Goal: Task Accomplishment & Management: Complete application form

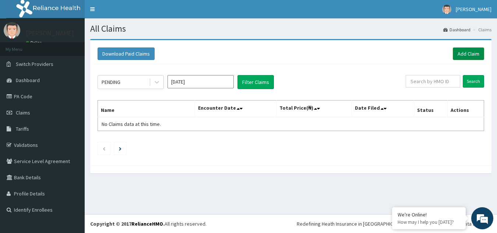
click at [468, 52] on link "Add Claim" at bounding box center [468, 54] width 31 height 13
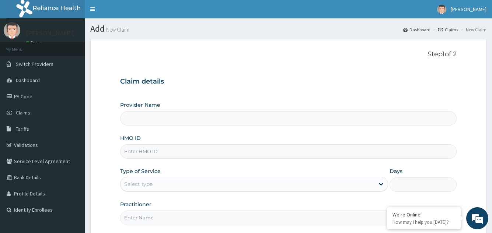
type input "Ingress Hospital"
click at [154, 151] on input "HMO ID" at bounding box center [288, 151] width 336 height 14
type input "I"
type input "IFS/10166/A"
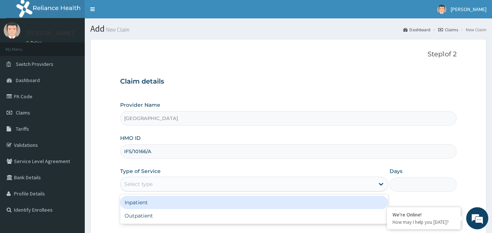
click at [152, 182] on div "Select type" at bounding box center [138, 183] width 28 height 7
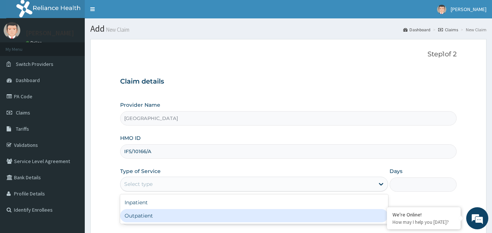
click at [120, 215] on div "Outpatient" at bounding box center [253, 215] width 267 height 13
type input "1"
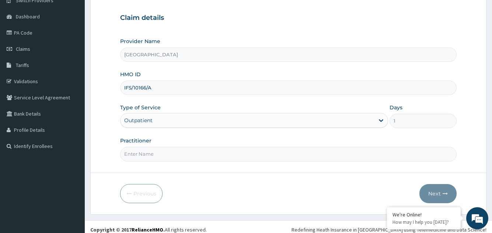
scroll to position [70, 0]
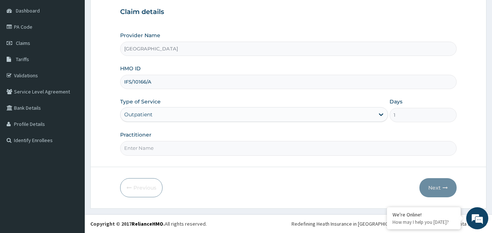
click at [185, 147] on input "Practitioner" at bounding box center [288, 148] width 336 height 14
type input "Dr [PERSON_NAME]"
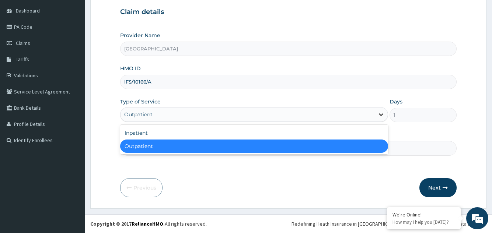
click at [381, 115] on icon at bounding box center [381, 115] width 4 height 3
click at [432, 185] on button "Next" at bounding box center [437, 187] width 37 height 19
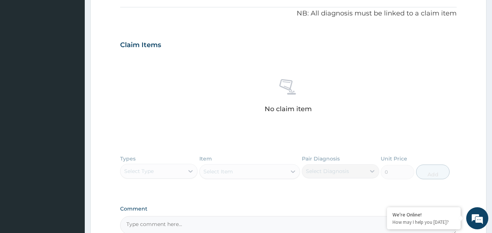
scroll to position [13, 0]
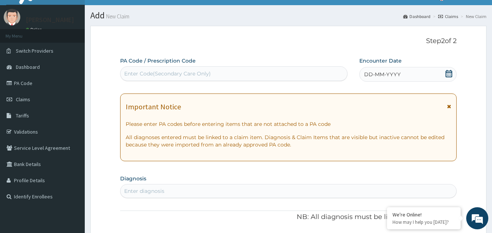
click at [448, 76] on icon at bounding box center [448, 73] width 7 height 7
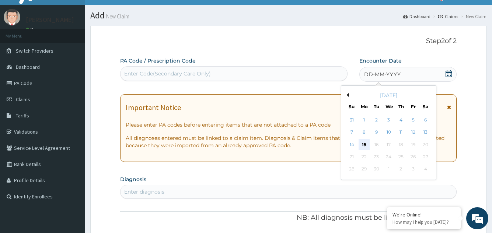
click at [362, 144] on div "15" at bounding box center [363, 144] width 11 height 11
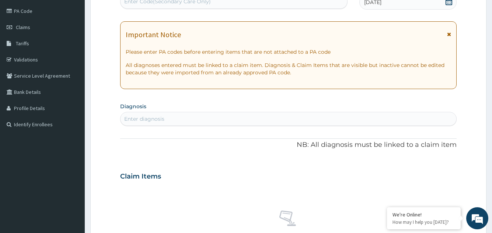
scroll to position [127, 0]
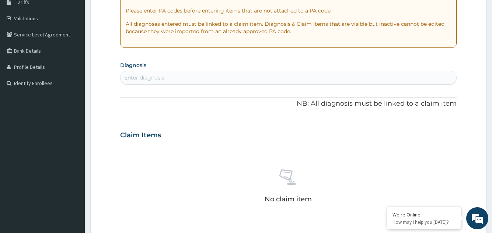
click at [163, 76] on div "Enter diagnosis" at bounding box center [144, 77] width 40 height 7
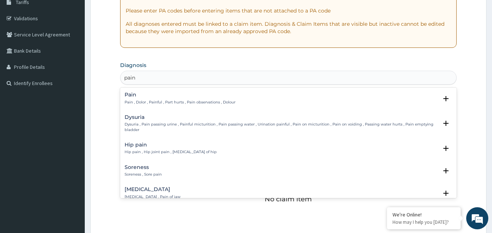
click at [131, 97] on h4 "Pain" at bounding box center [179, 95] width 111 height 6
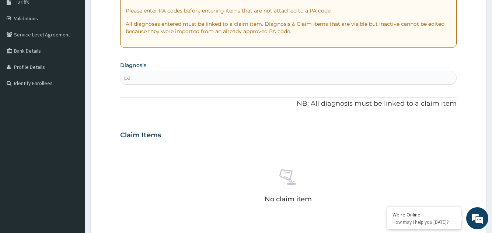
type input "p"
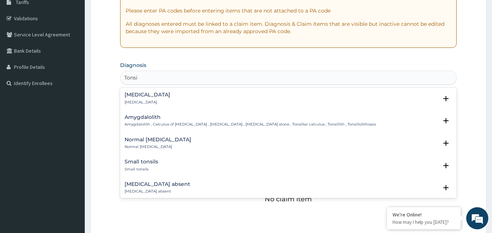
type input "Tonsil"
click at [137, 95] on h4 "Tonsillitis" at bounding box center [147, 95] width 46 height 6
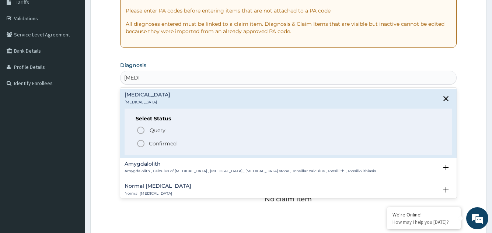
click at [141, 144] on icon "status option filled" at bounding box center [140, 143] width 9 height 9
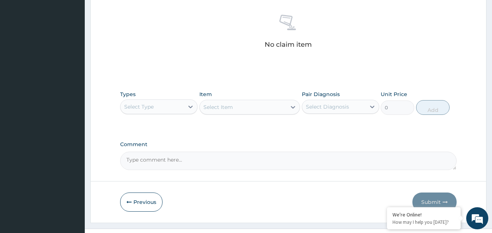
scroll to position [298, 0]
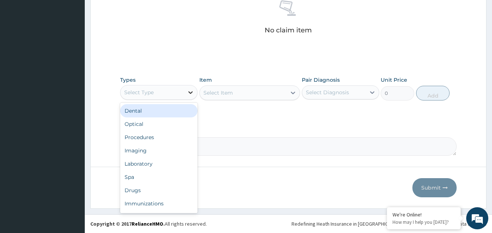
click at [189, 91] on icon at bounding box center [190, 92] width 7 height 7
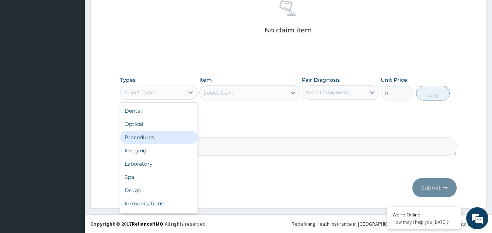
click at [155, 142] on div "Procedures" at bounding box center [158, 137] width 77 height 13
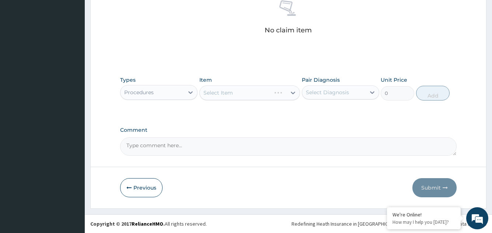
click at [295, 91] on div "Select Item" at bounding box center [249, 92] width 101 height 15
click at [293, 94] on icon at bounding box center [292, 92] width 7 height 7
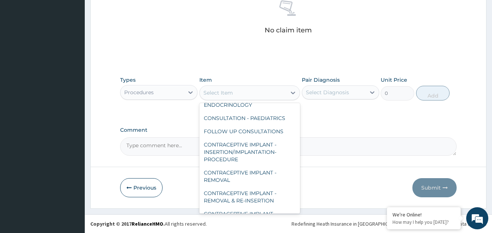
scroll to position [193, 0]
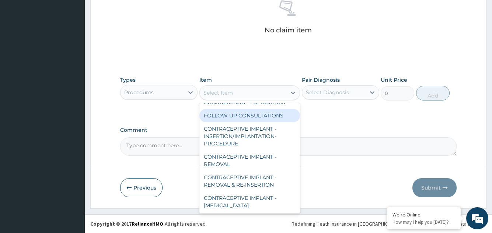
click at [248, 116] on div "FOLLOW UP CONSULTATIONS" at bounding box center [249, 115] width 101 height 13
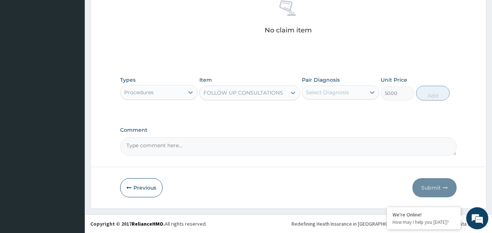
type input "5000"
click at [372, 92] on icon at bounding box center [371, 92] width 7 height 7
click at [309, 110] on input "checkbox" at bounding box center [308, 110] width 5 height 5
checkbox input "true"
click at [429, 94] on button "Add" at bounding box center [433, 93] width 34 height 15
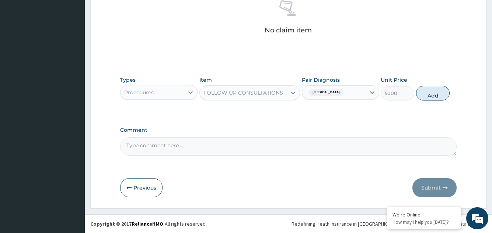
type input "0"
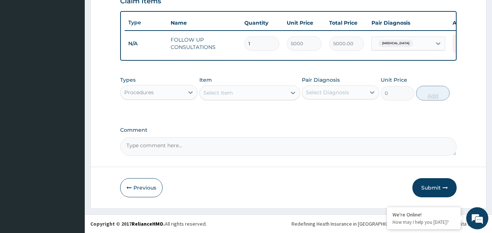
scroll to position [269, 0]
click at [430, 186] on button "Submit" at bounding box center [434, 187] width 44 height 19
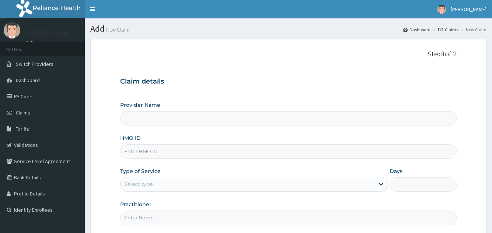
click at [159, 152] on input "HMO ID" at bounding box center [288, 151] width 336 height 14
type input "[GEOGRAPHIC_DATA]"
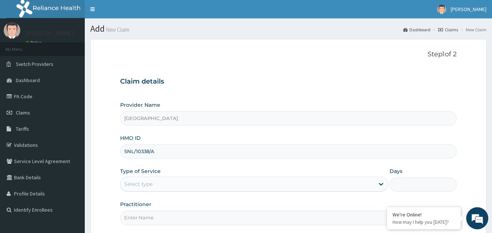
type input "SNL/10338/A"
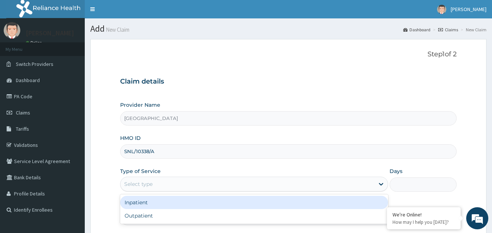
click at [144, 183] on div "Select type" at bounding box center [138, 183] width 28 height 7
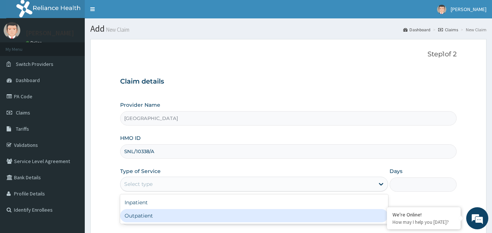
click at [120, 214] on div "Outpatient" at bounding box center [253, 215] width 267 height 13
type input "1"
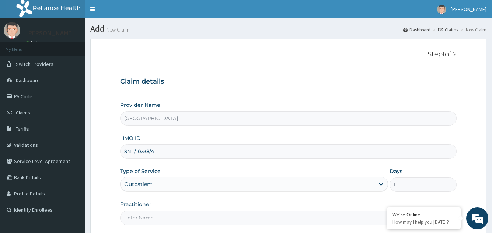
click at [151, 220] on input "Practitioner" at bounding box center [288, 218] width 336 height 14
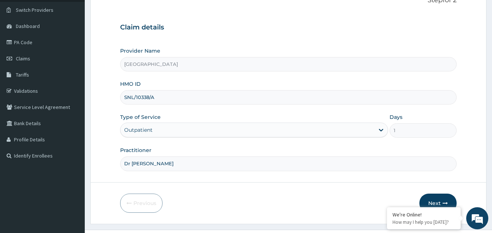
scroll to position [70, 0]
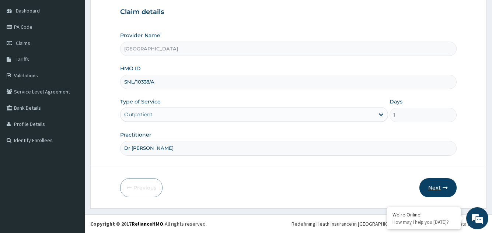
type input "Dr [PERSON_NAME]"
click at [435, 184] on button "Next" at bounding box center [437, 187] width 37 height 19
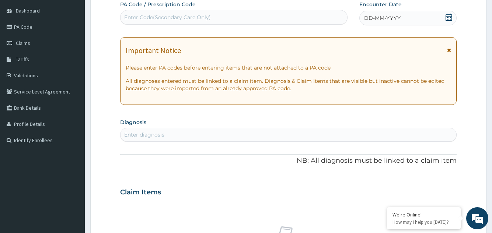
click at [449, 16] on icon at bounding box center [448, 17] width 7 height 7
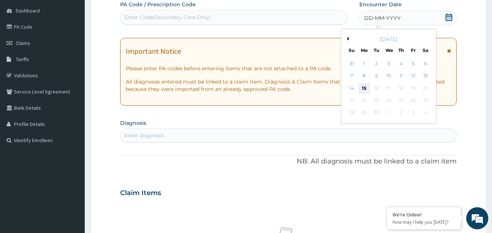
click at [363, 89] on div "15" at bounding box center [363, 88] width 11 height 11
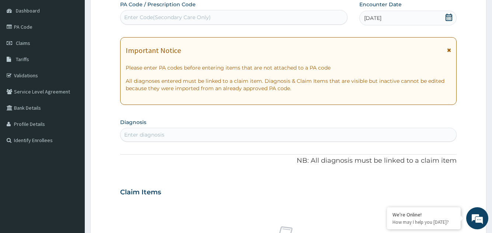
click at [194, 136] on div "Enter diagnosis" at bounding box center [287, 135] width 335 height 12
type input "urinary"
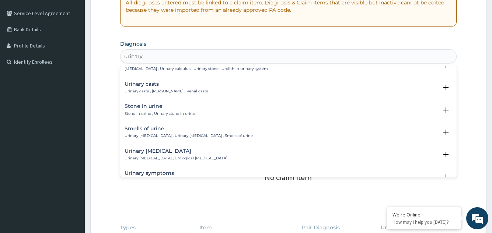
scroll to position [69, 0]
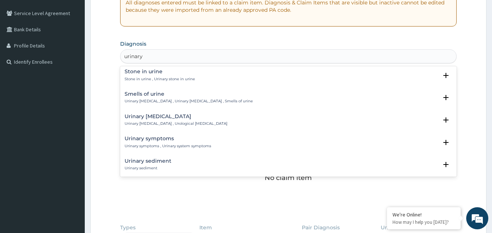
click at [143, 137] on h4 "Urinary symptoms" at bounding box center [167, 139] width 87 height 6
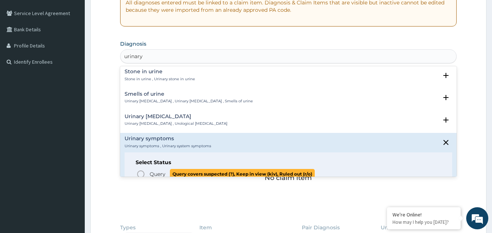
click at [139, 173] on icon "status option query" at bounding box center [140, 174] width 9 height 9
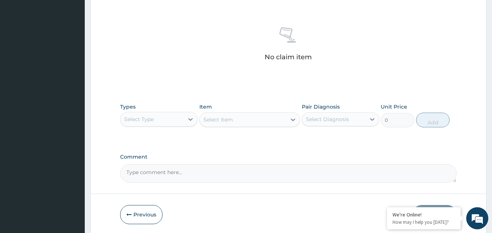
scroll to position [295, 0]
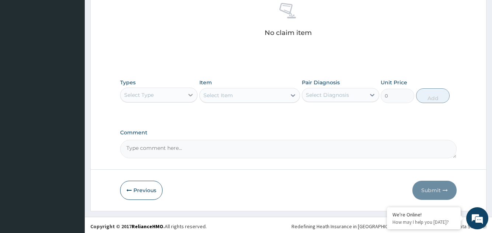
click at [190, 95] on icon at bounding box center [190, 94] width 7 height 7
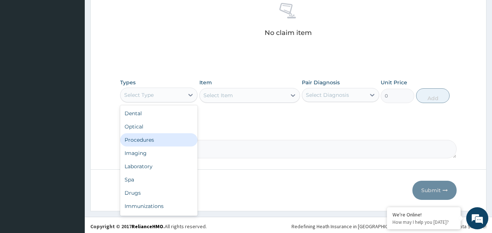
click at [153, 140] on div "Procedures" at bounding box center [158, 139] width 77 height 13
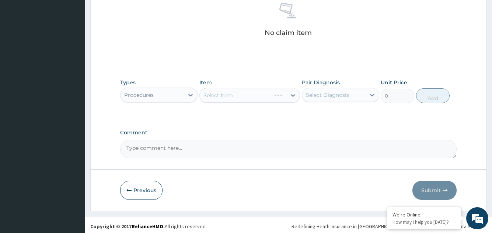
click at [292, 94] on div "Select Item" at bounding box center [249, 95] width 101 height 15
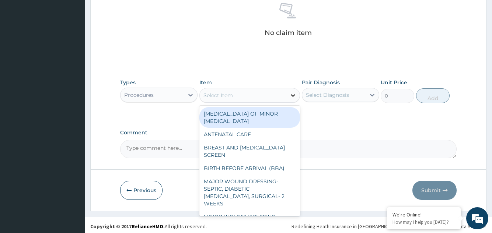
click at [293, 94] on icon at bounding box center [292, 95] width 7 height 7
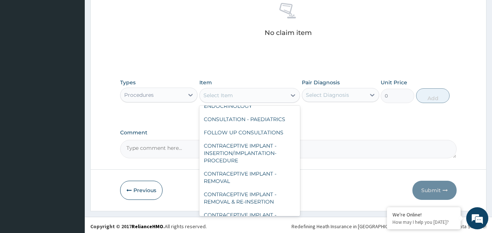
scroll to position [193, 0]
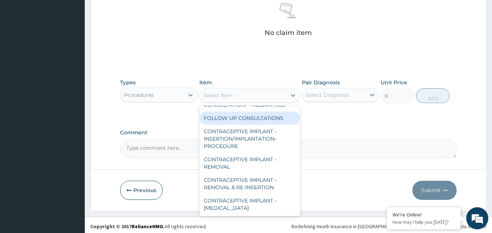
click at [259, 118] on div "FOLLOW UP CONSULTATIONS" at bounding box center [249, 118] width 101 height 13
type input "5000"
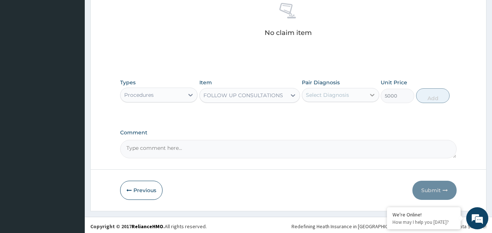
click at [371, 94] on icon at bounding box center [371, 94] width 7 height 7
click at [308, 113] on input "checkbox" at bounding box center [308, 113] width 5 height 5
checkbox input "true"
click at [428, 95] on button "Add" at bounding box center [433, 95] width 34 height 15
type input "0"
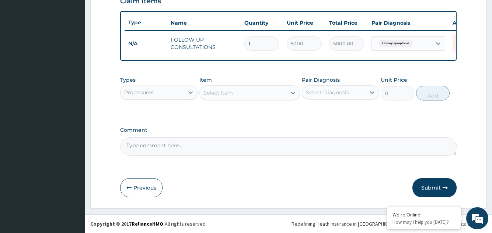
scroll to position [269, 0]
click at [432, 186] on button "Submit" at bounding box center [434, 187] width 44 height 19
